Goal: Navigation & Orientation: Find specific page/section

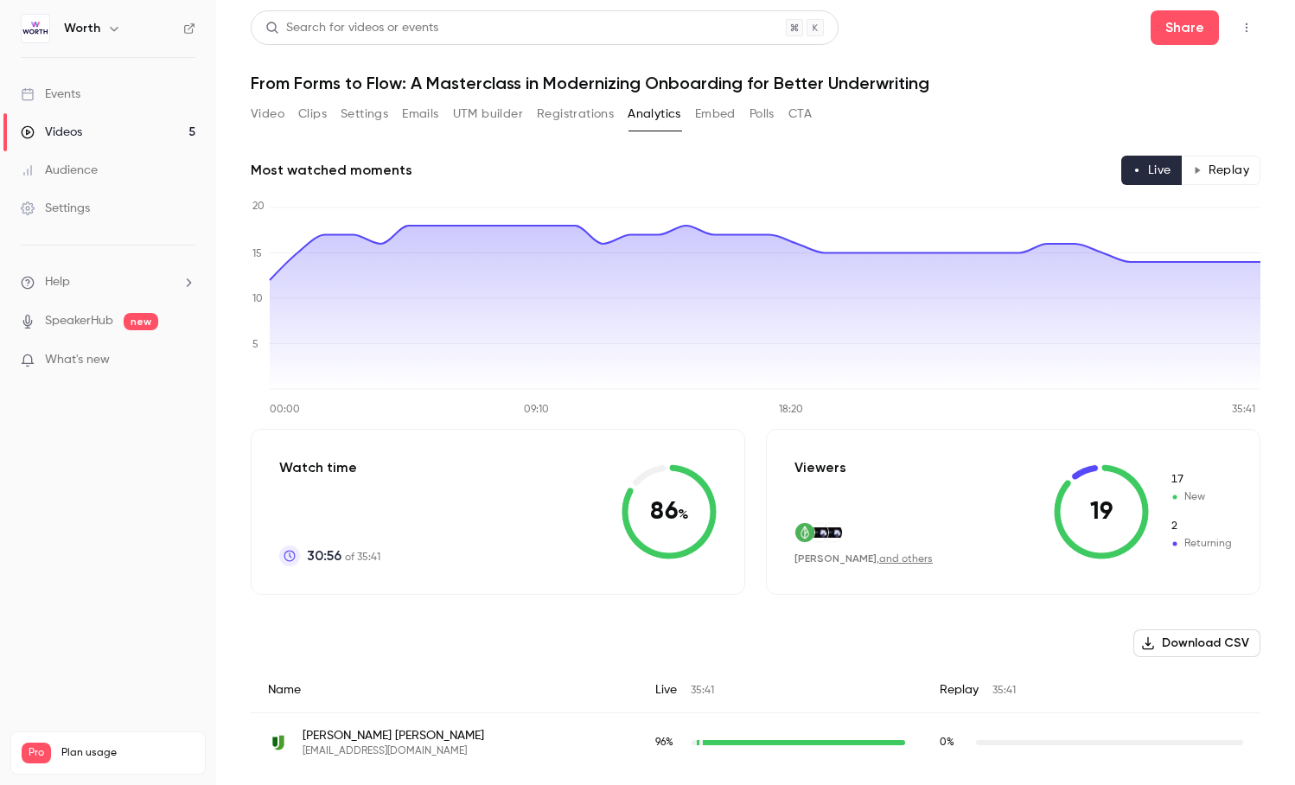
scroll to position [297, 0]
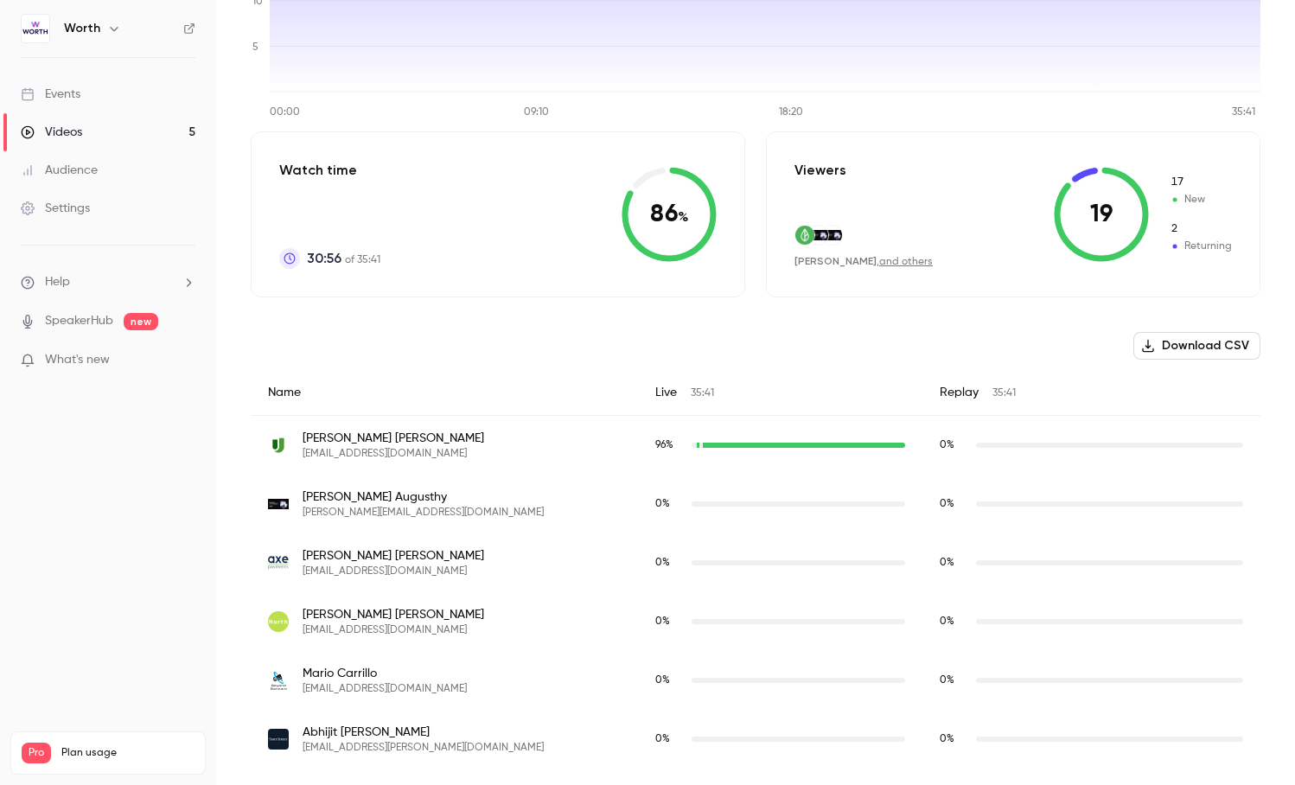
click at [106, 126] on link "Videos 5" at bounding box center [108, 132] width 216 height 38
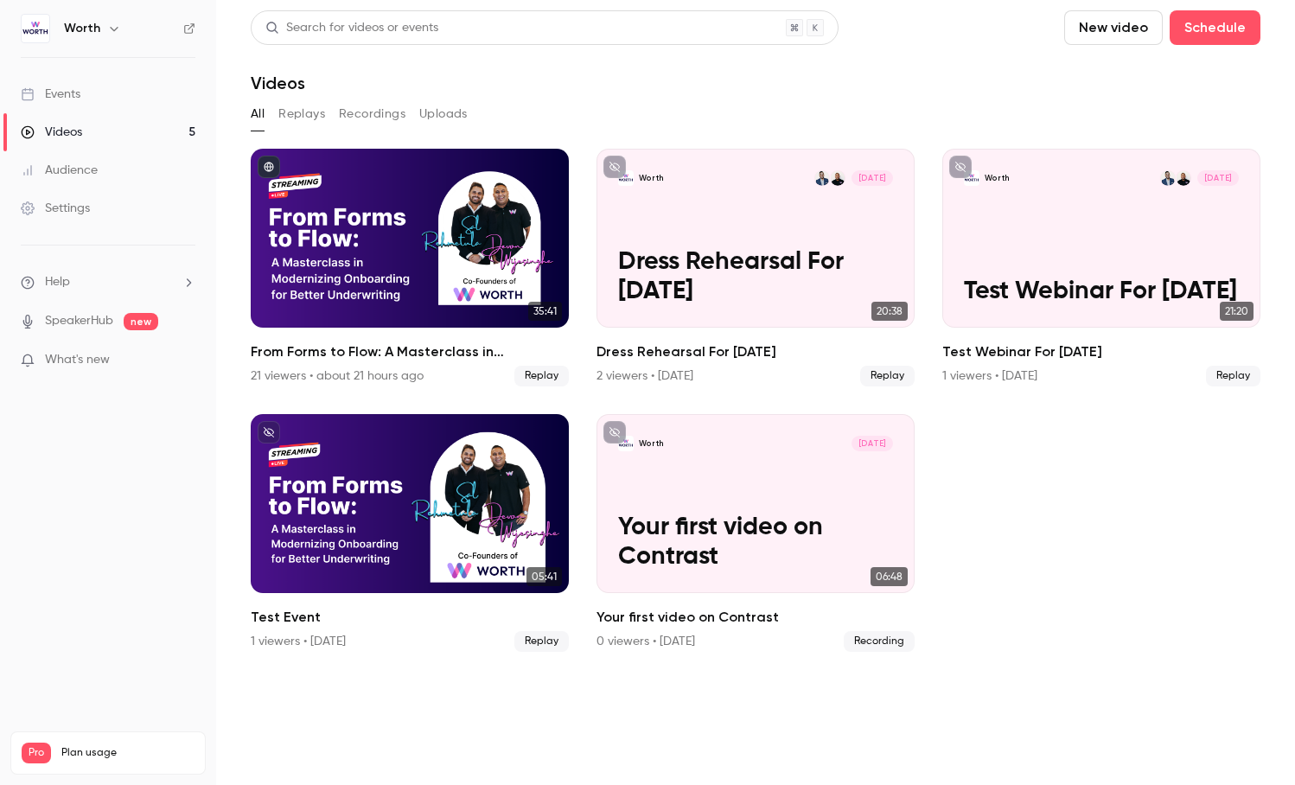
click at [89, 167] on div "Audience" at bounding box center [59, 170] width 77 height 17
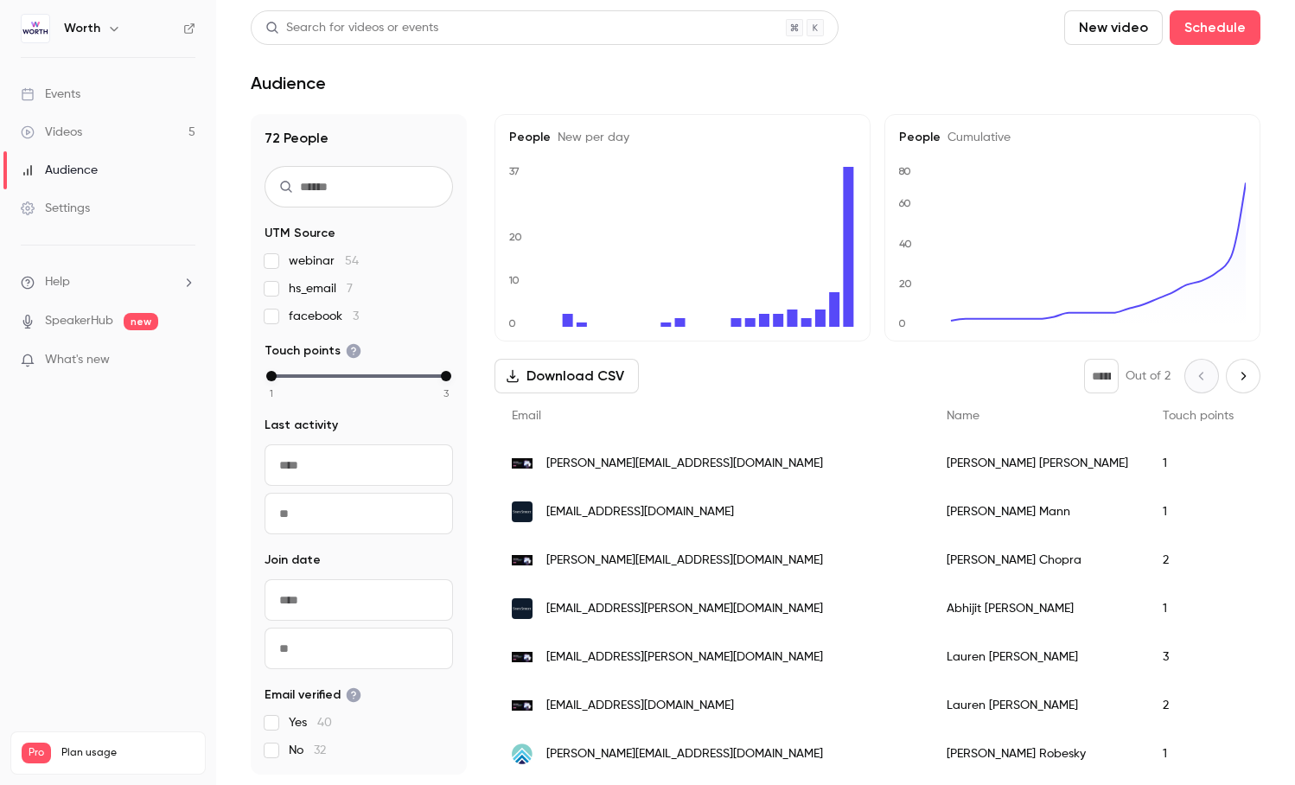
click at [89, 119] on link "Videos 5" at bounding box center [108, 132] width 216 height 38
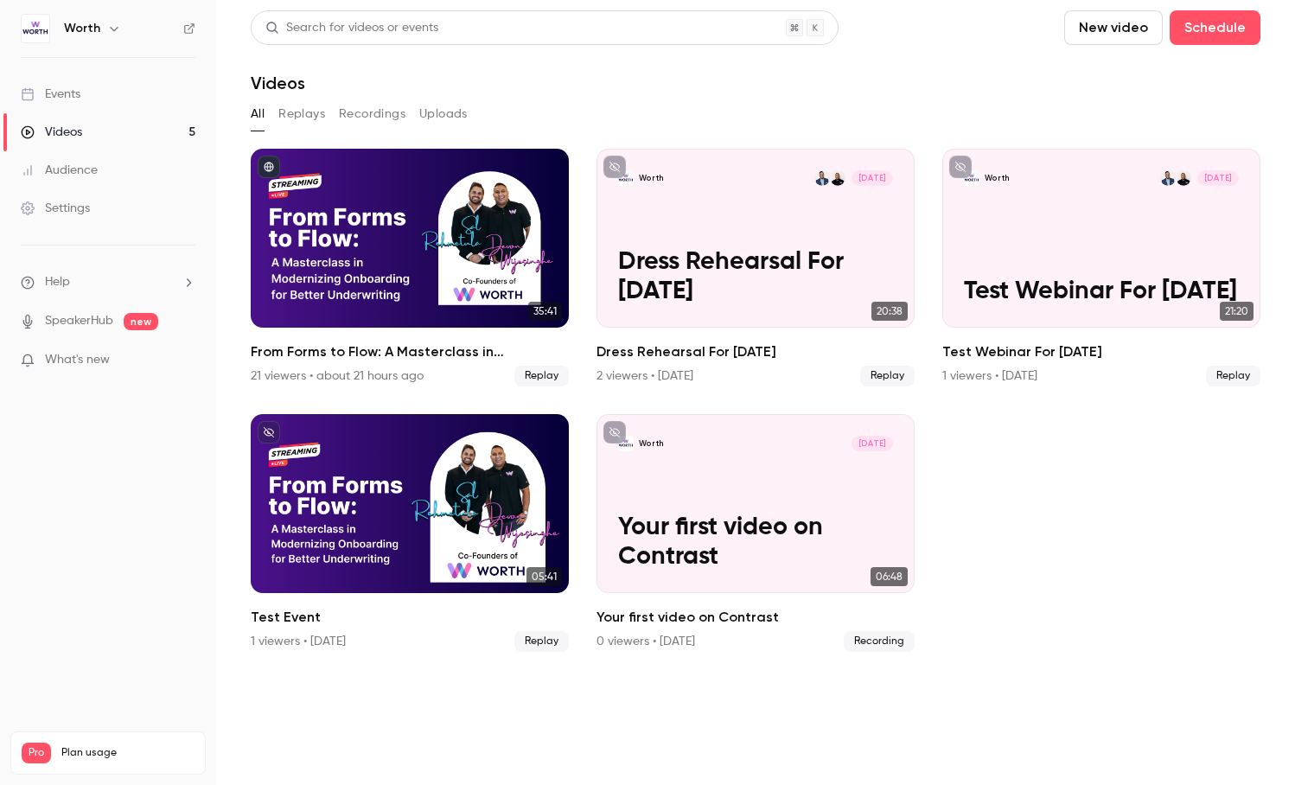
click at [93, 83] on link "Events" at bounding box center [108, 94] width 216 height 38
